Goal: Task Accomplishment & Management: Complete application form

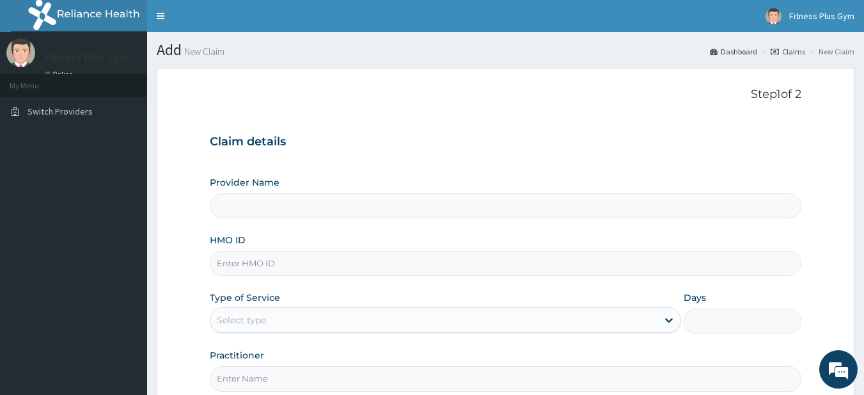
drag, startPoint x: 0, startPoint y: 0, endPoint x: 268, endPoint y: 271, distance: 381.4
click at [268, 271] on input "HMO ID" at bounding box center [506, 263] width 593 height 25
click at [303, 248] on div "HMO ID" at bounding box center [506, 255] width 593 height 42
